Goal: Complete application form

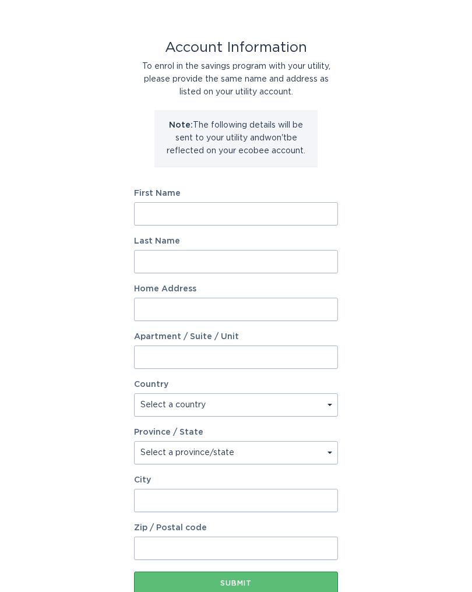
scroll to position [37, 0]
click at [227, 215] on input "First Name" at bounding box center [236, 213] width 204 height 23
type input "[PERSON_NAME]"
click at [242, 255] on input "Last Name" at bounding box center [236, 261] width 204 height 23
type input "Vent"
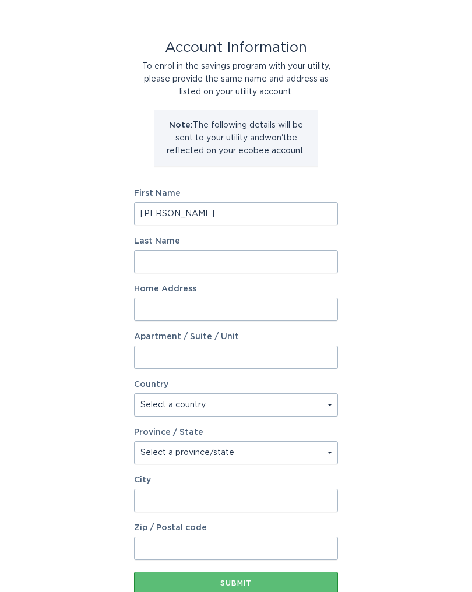
type input "ventline"
type input "[STREET_ADDRESS][PERSON_NAME]"
select select "US"
type input "[GEOGRAPHIC_DATA]"
type input "29693"
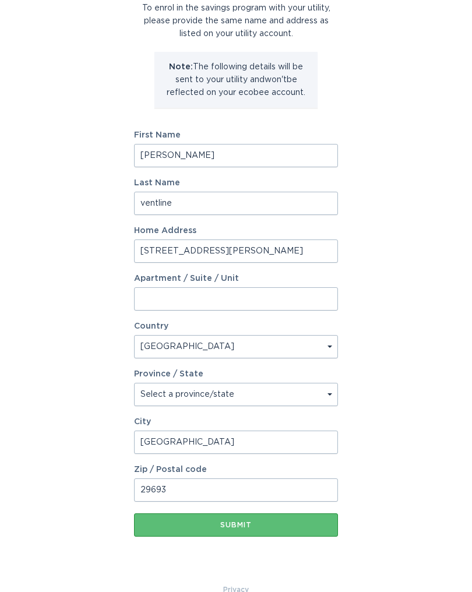
scroll to position [103, 0]
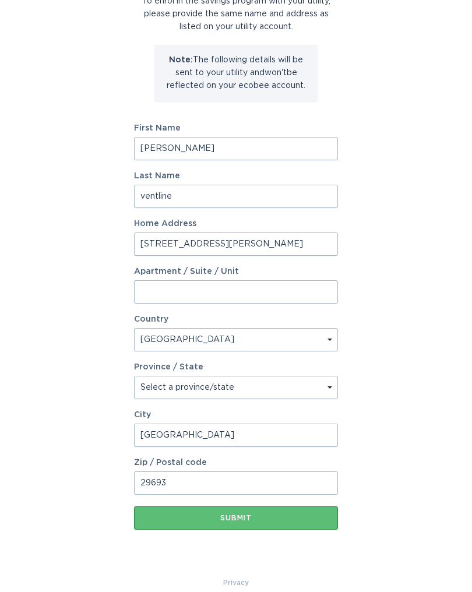
click at [241, 518] on div "Submit" at bounding box center [236, 518] width 192 height 7
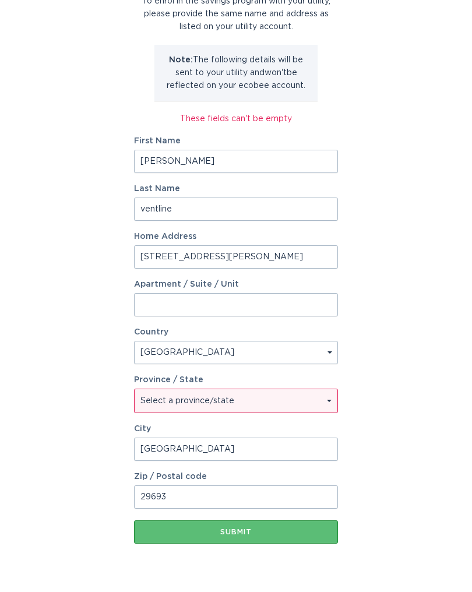
click at [216, 399] on select "Select a province/state [US_STATE] [US_STATE] [US_STATE] [US_STATE] [US_STATE] …" at bounding box center [236, 400] width 203 height 23
select select "SC"
click at [301, 536] on button "Submit" at bounding box center [236, 532] width 204 height 23
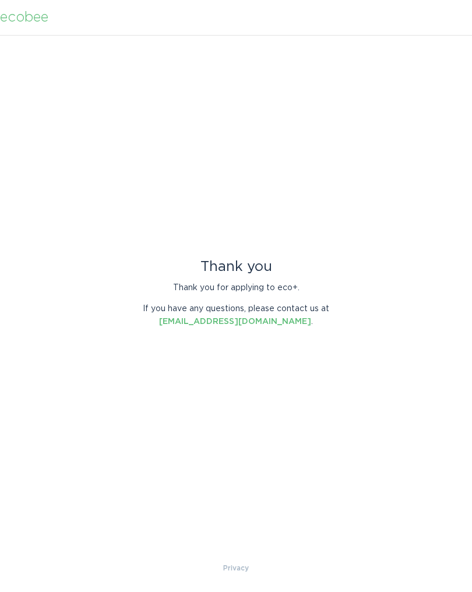
scroll to position [0, 0]
